Goal: Task Accomplishment & Management: Manage account settings

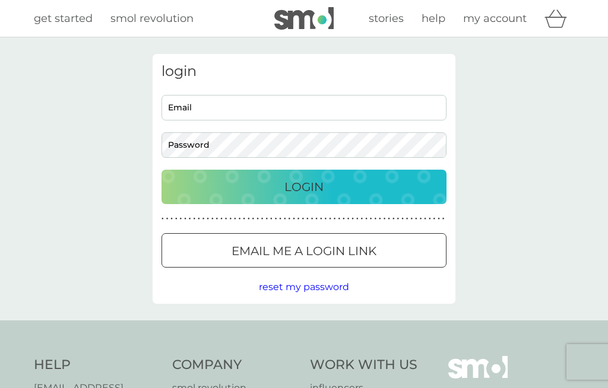
click at [204, 110] on input "Email" at bounding box center [303, 108] width 285 height 26
type input "rosie.c.frost@ntlworld.com"
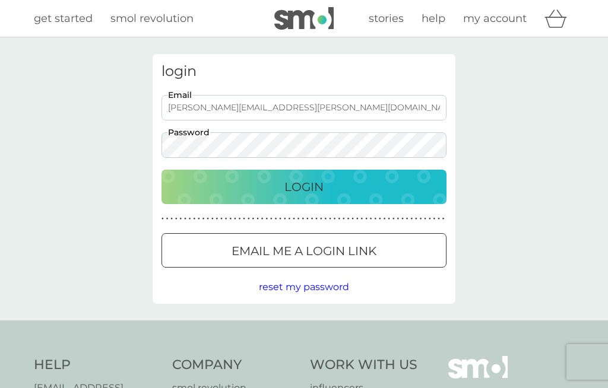
click at [319, 185] on p "Login" at bounding box center [303, 186] width 39 height 19
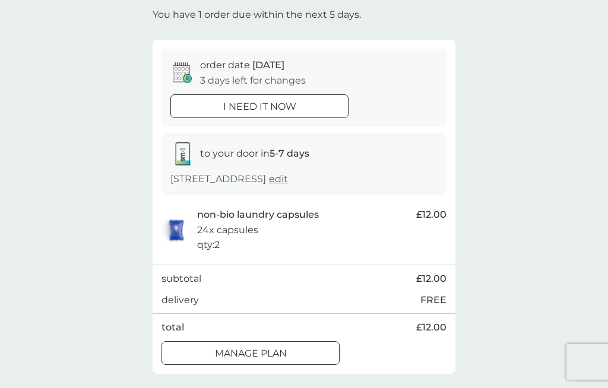
scroll to position [74, 0]
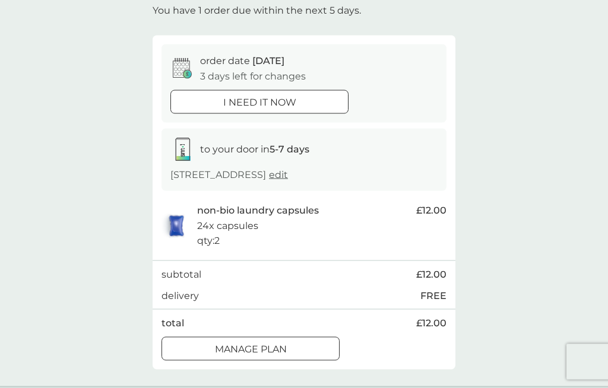
click at [269, 343] on div at bounding box center [250, 349] width 43 height 12
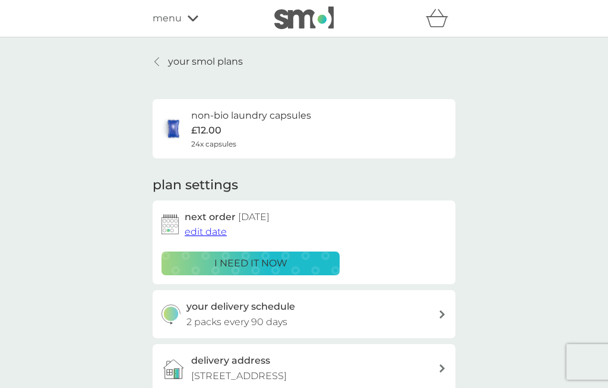
click at [437, 314] on div "your delivery schedule 2 packs every 90 days" at bounding box center [312, 314] width 252 height 30
select select "91"
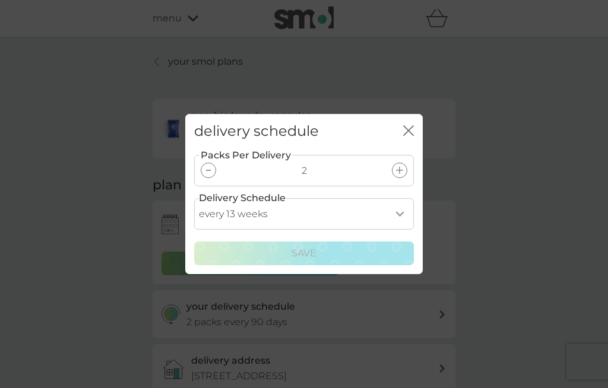
click at [410, 136] on icon "close" at bounding box center [408, 130] width 11 height 11
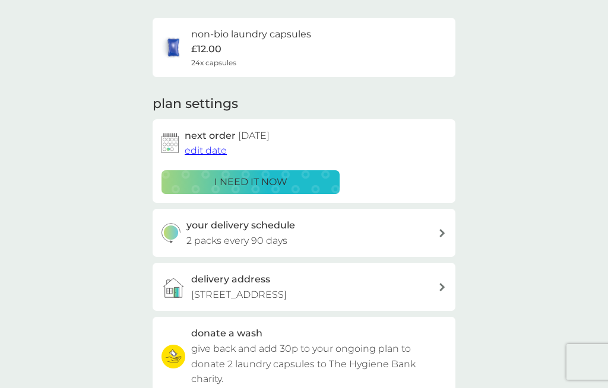
scroll to position [82, 0]
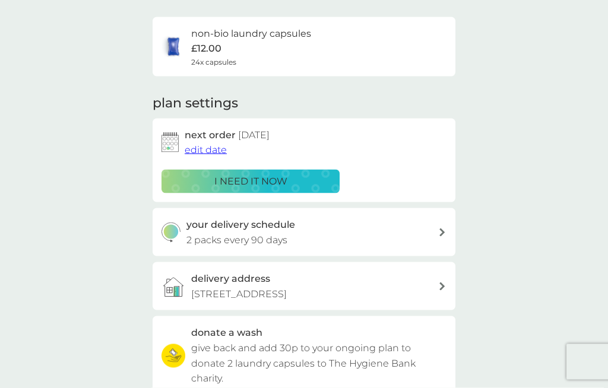
click at [209, 149] on span "edit date" at bounding box center [206, 149] width 42 height 11
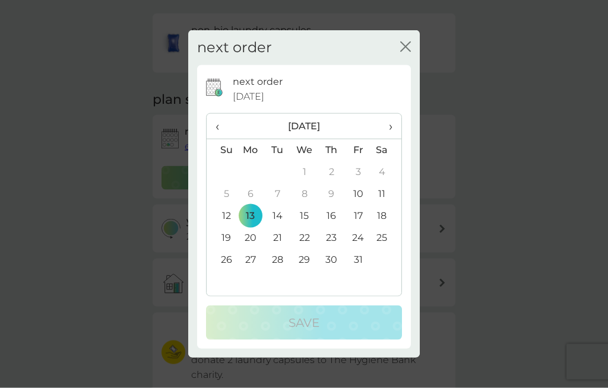
scroll to position [87, 0]
click at [392, 139] on span "›" at bounding box center [386, 126] width 12 height 25
click at [393, 139] on th "›" at bounding box center [386, 127] width 30 height 26
click at [382, 271] on td "31" at bounding box center [386, 260] width 30 height 22
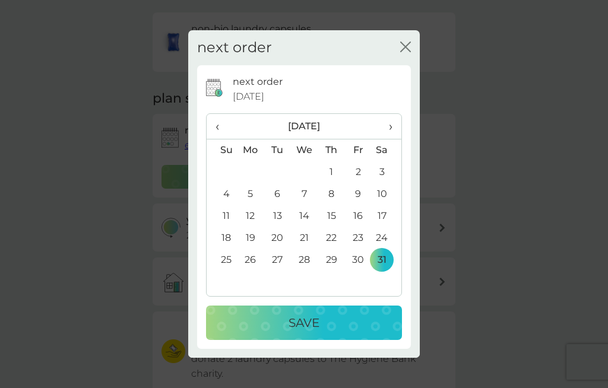
click at [309, 332] on p "Save" at bounding box center [303, 322] width 31 height 19
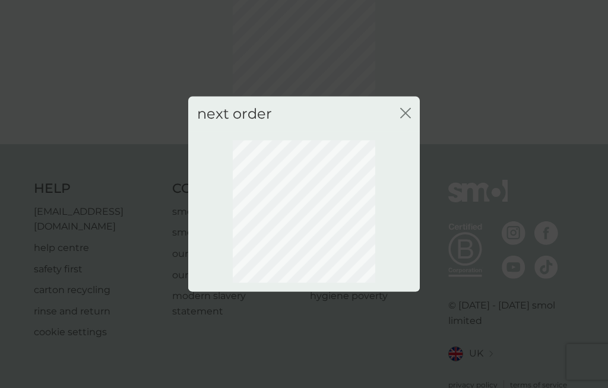
scroll to position [68, 0]
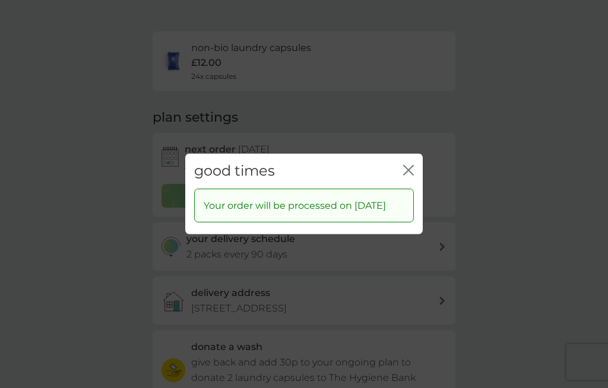
click at [414, 176] on div "good times close" at bounding box center [303, 171] width 237 height 35
click at [408, 176] on icon "close" at bounding box center [408, 170] width 11 height 11
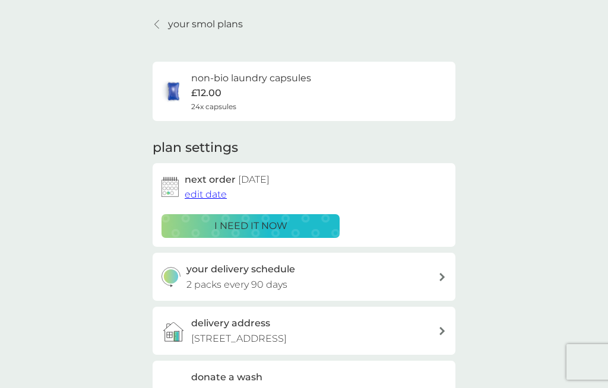
scroll to position [0, 0]
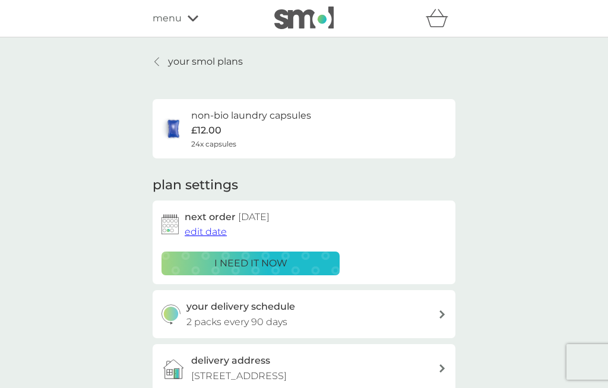
click at [163, 60] on link "your smol plans" at bounding box center [198, 61] width 90 height 15
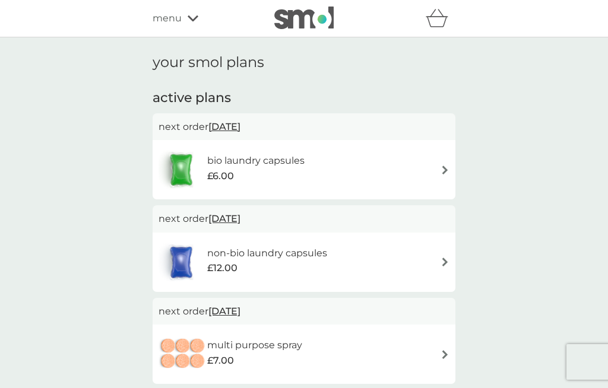
click at [447, 157] on div "bio laundry capsules £6.00" at bounding box center [303, 170] width 291 height 42
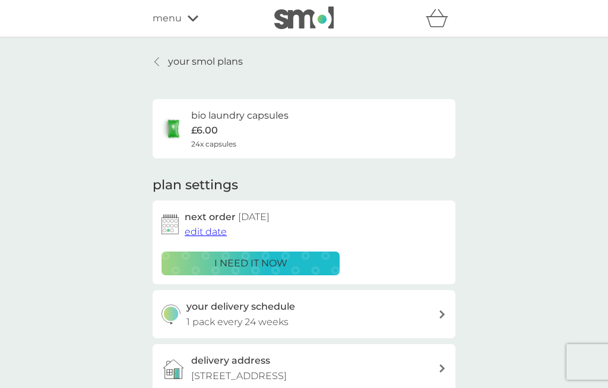
click at [204, 233] on span "edit date" at bounding box center [206, 231] width 42 height 11
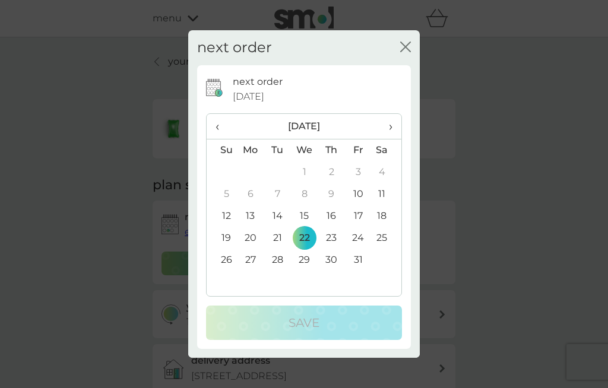
click at [395, 127] on th "›" at bounding box center [386, 127] width 30 height 26
click at [392, 127] on span "›" at bounding box center [386, 126] width 12 height 25
click at [393, 124] on th "›" at bounding box center [386, 127] width 30 height 26
click at [384, 260] on td "31" at bounding box center [386, 260] width 30 height 22
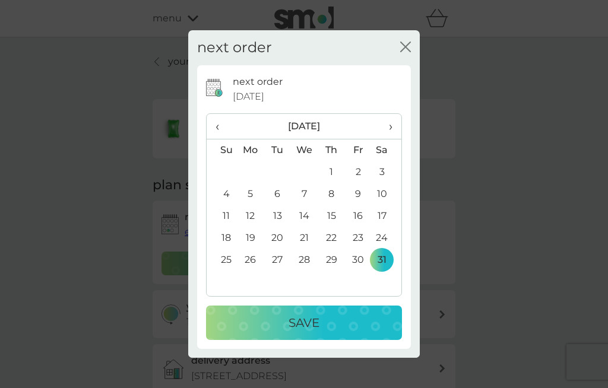
click at [352, 327] on div "Save" at bounding box center [304, 322] width 172 height 19
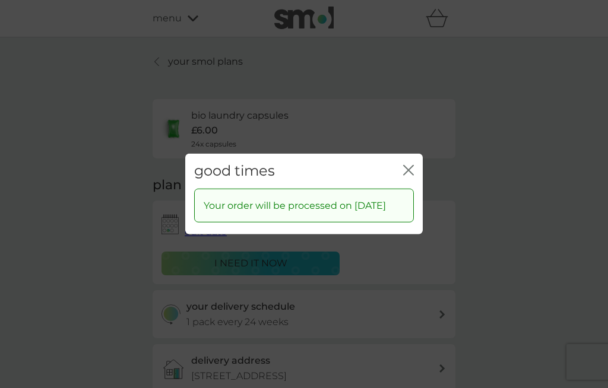
click at [411, 165] on icon "close" at bounding box center [408, 170] width 11 height 11
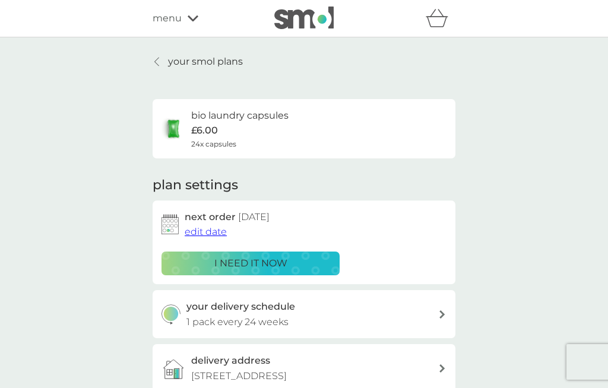
click at [211, 61] on p "your smol plans" at bounding box center [205, 61] width 75 height 15
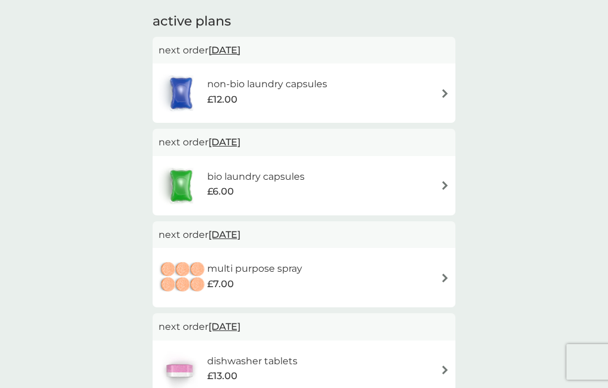
scroll to position [77, 0]
click at [442, 273] on img at bounding box center [444, 277] width 9 height 9
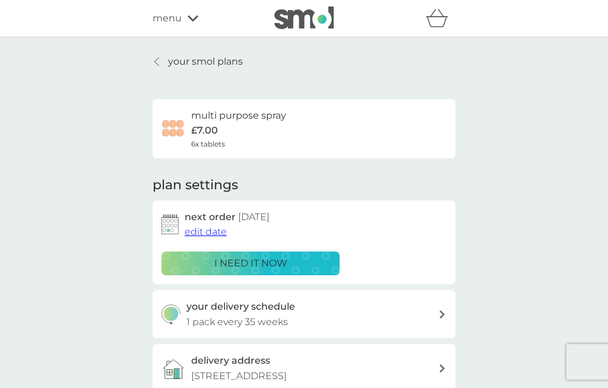
click at [184, 58] on p "your smol plans" at bounding box center [205, 61] width 75 height 15
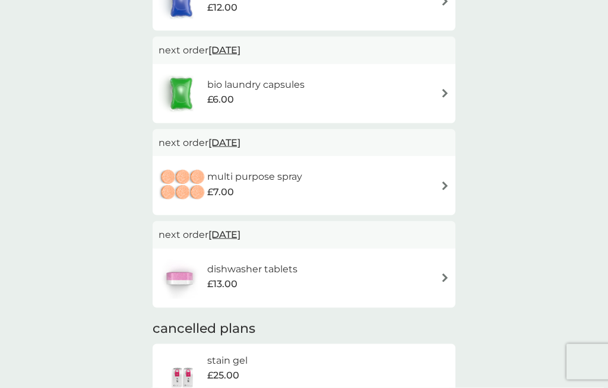
scroll to position [169, 0]
click at [437, 274] on div "dishwasher tablets £13.00" at bounding box center [303, 278] width 291 height 42
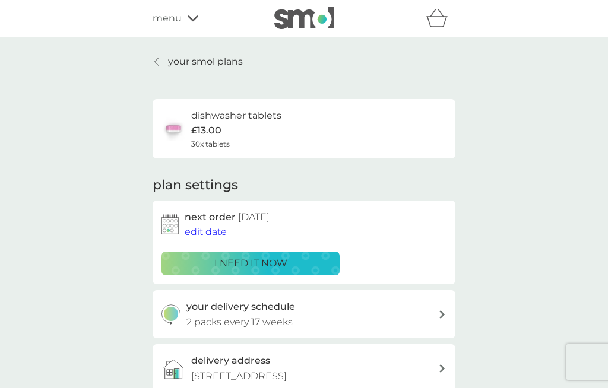
click at [191, 18] on icon at bounding box center [193, 18] width 11 height 7
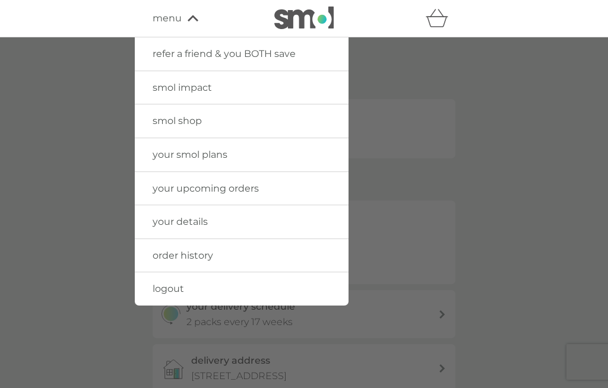
click at [168, 286] on span "logout" at bounding box center [168, 288] width 31 height 11
